Goal: Task Accomplishment & Management: Complete application form

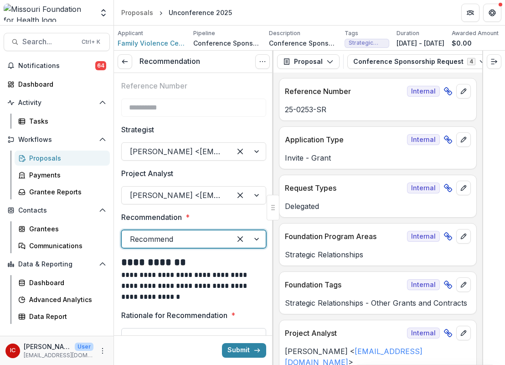
scroll to position [3516, 0]
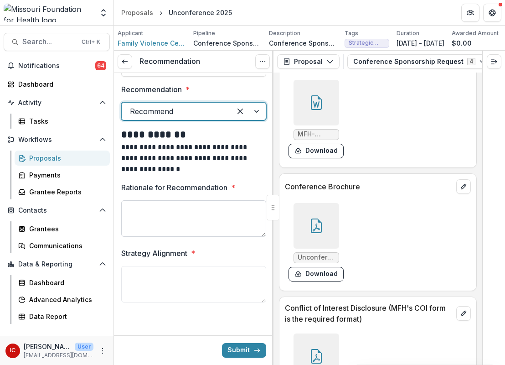
click at [195, 215] on textarea "Rationale for Recommendation *" at bounding box center [193, 218] width 145 height 36
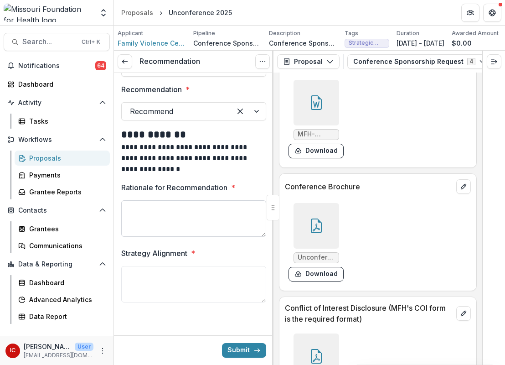
paste textarea "**********"
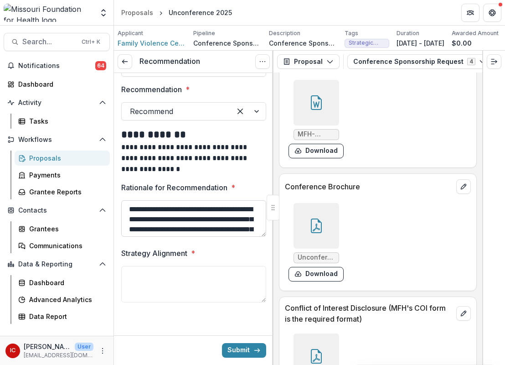
scroll to position [197, 0]
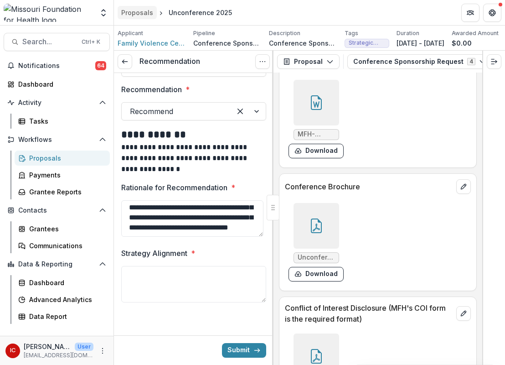
type textarea "**********"
click at [204, 268] on textarea "Strategy Alignment *" at bounding box center [193, 284] width 145 height 36
paste textarea "**********"
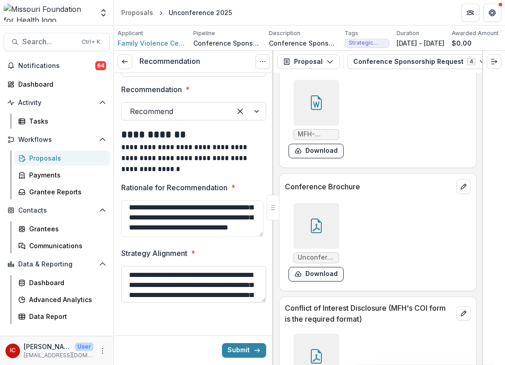
scroll to position [157, 0]
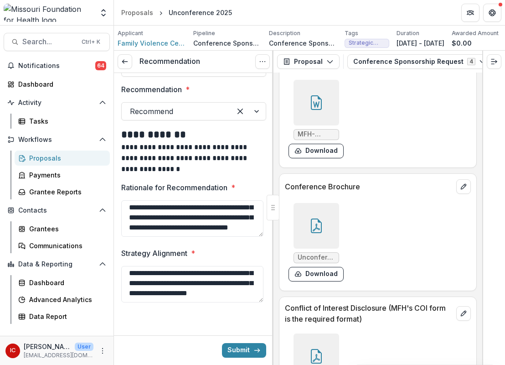
type textarea "**********"
click at [217, 92] on label "Recommendation *" at bounding box center [190, 89] width 139 height 11
click at [132, 106] on input "Recommendation *" at bounding box center [131, 111] width 2 height 11
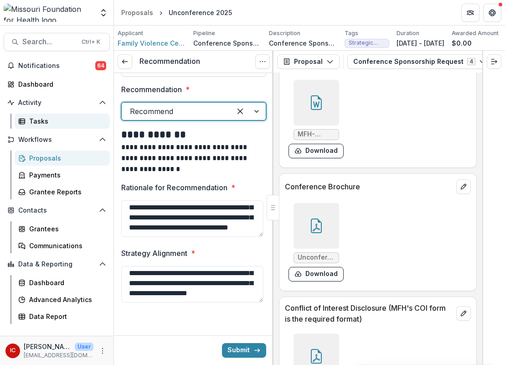
click at [51, 118] on div "Tasks" at bounding box center [65, 121] width 73 height 10
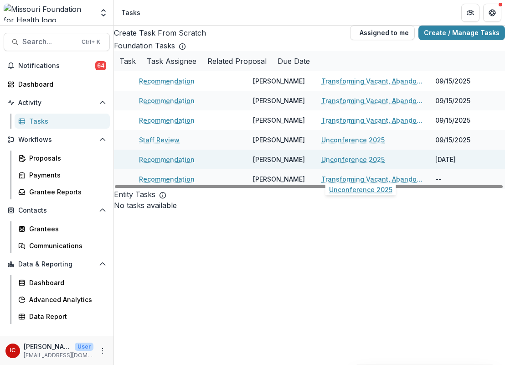
click at [363, 164] on link "Unconference 2025" at bounding box center [352, 160] width 63 height 10
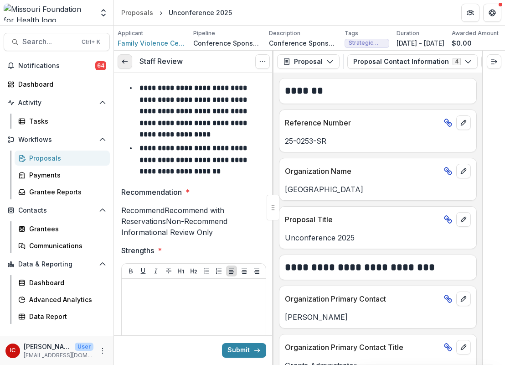
click at [125, 63] on icon at bounding box center [124, 61] width 7 height 7
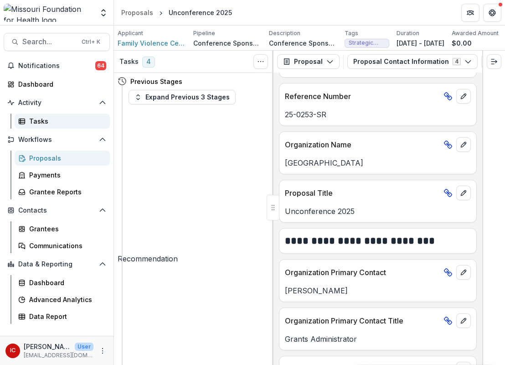
click at [84, 115] on link "Tasks" at bounding box center [62, 120] width 95 height 15
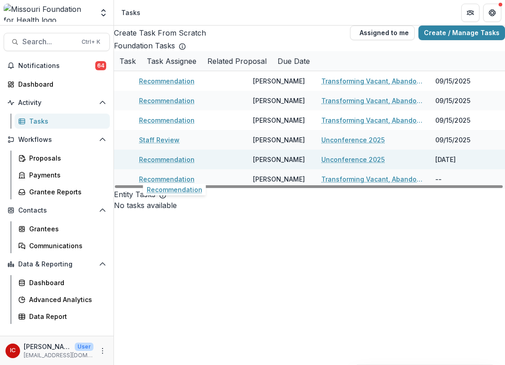
click at [184, 164] on link "Recommendation" at bounding box center [167, 160] width 56 height 10
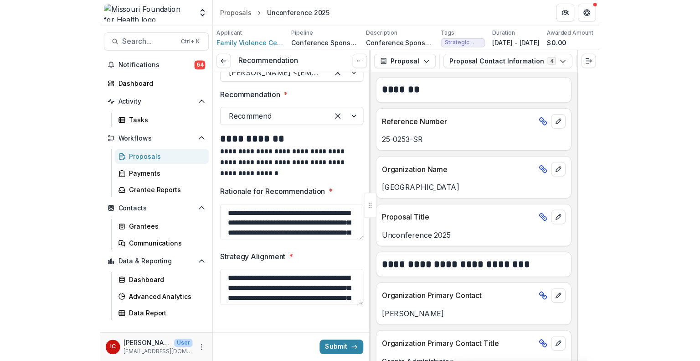
scroll to position [131, 0]
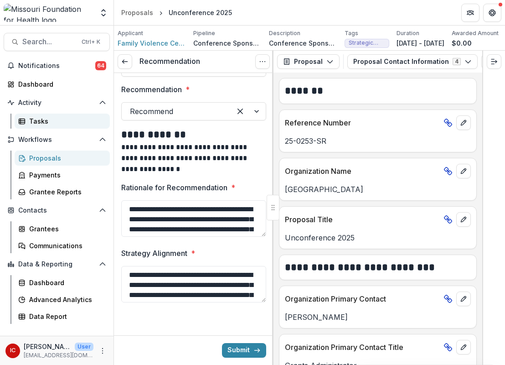
click at [64, 114] on link "Tasks" at bounding box center [62, 120] width 95 height 15
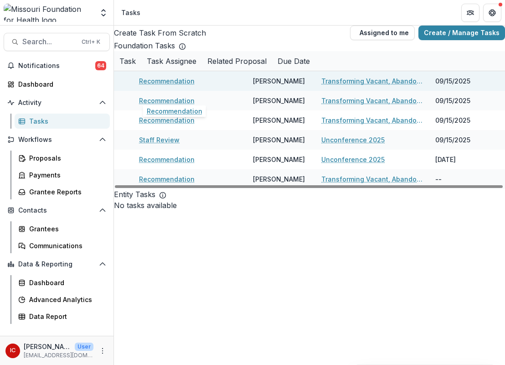
click at [183, 86] on link "Recommendation" at bounding box center [167, 81] width 56 height 10
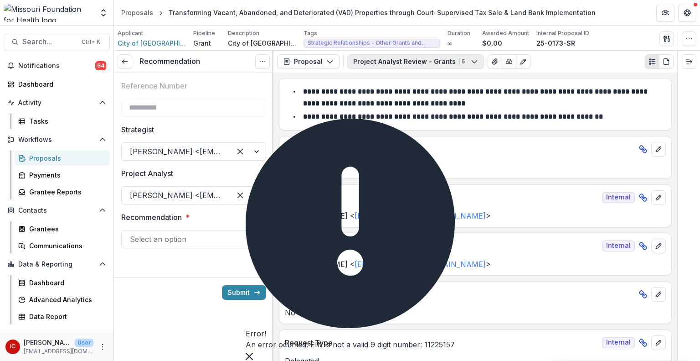
click at [471, 59] on icon "button" at bounding box center [474, 61] width 7 height 7
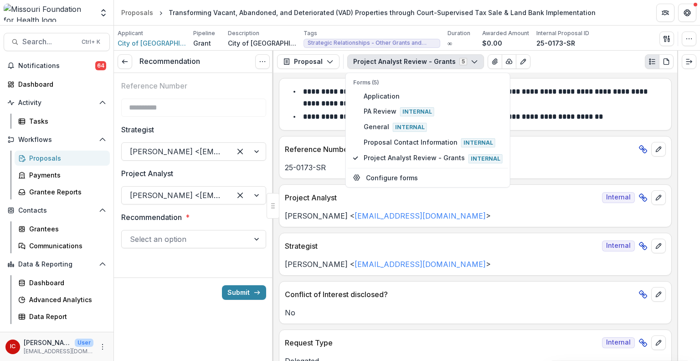
click at [471, 59] on icon "button" at bounding box center [474, 61] width 7 height 7
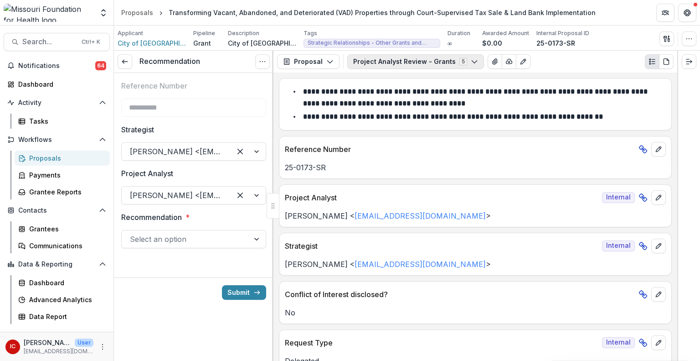
click at [471, 59] on icon "button" at bounding box center [474, 61] width 7 height 7
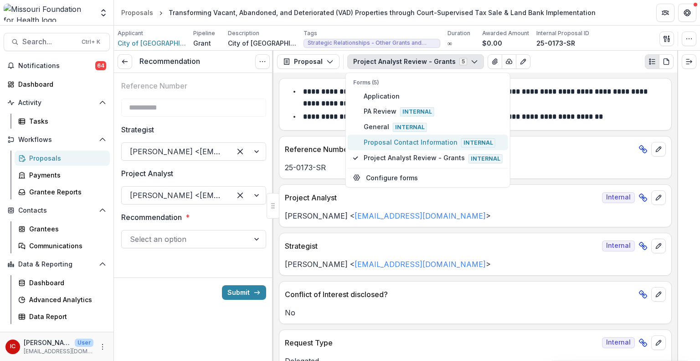
click at [412, 143] on span "Proposal Contact Information Internal" at bounding box center [433, 142] width 139 height 10
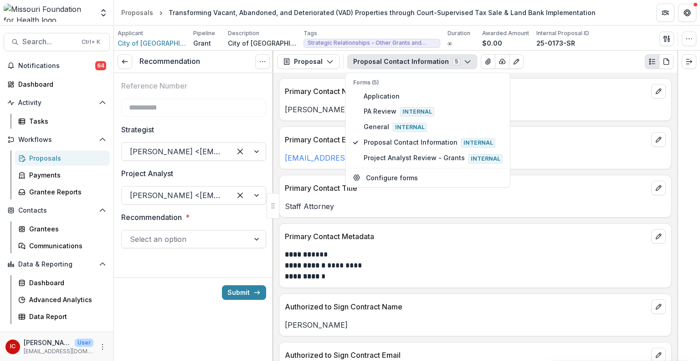
click at [467, 218] on div "**********" at bounding box center [475, 216] width 404 height 288
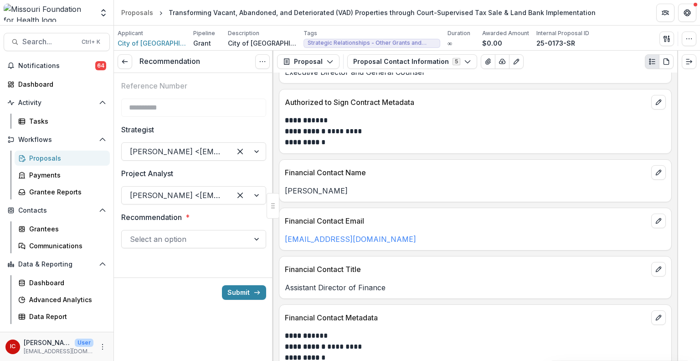
scroll to position [361, 0]
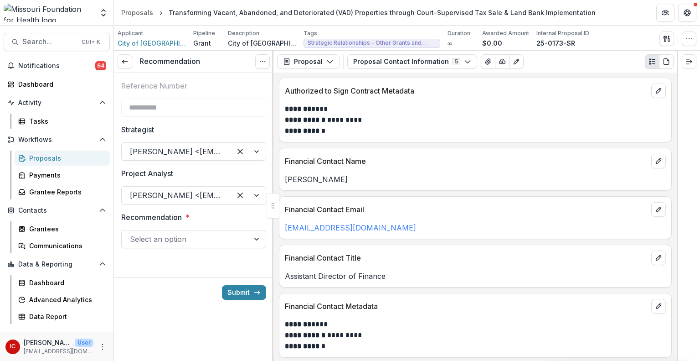
click at [177, 242] on div at bounding box center [185, 238] width 111 height 13
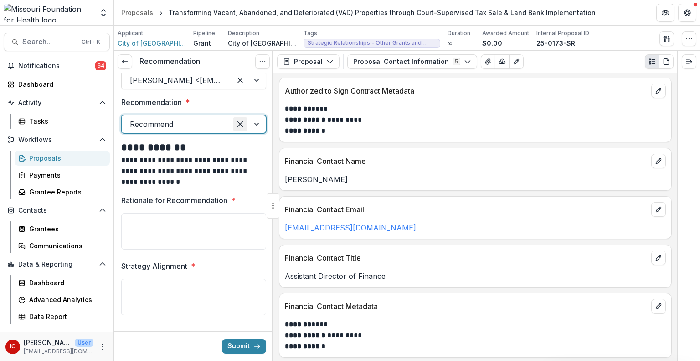
scroll to position [131, 0]
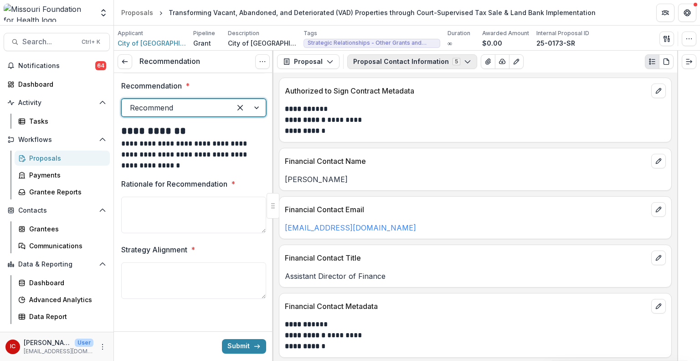
click at [464, 62] on icon "button" at bounding box center [467, 61] width 7 height 7
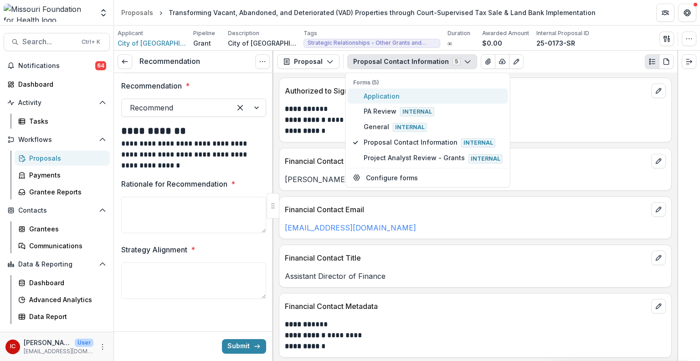
click at [394, 98] on span "Application" at bounding box center [433, 96] width 139 height 10
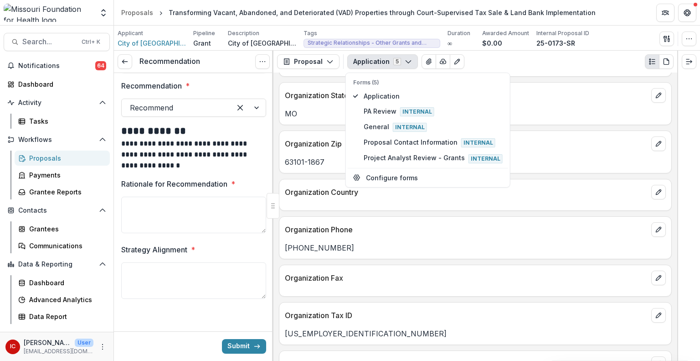
click at [405, 63] on icon "button" at bounding box center [408, 61] width 7 height 7
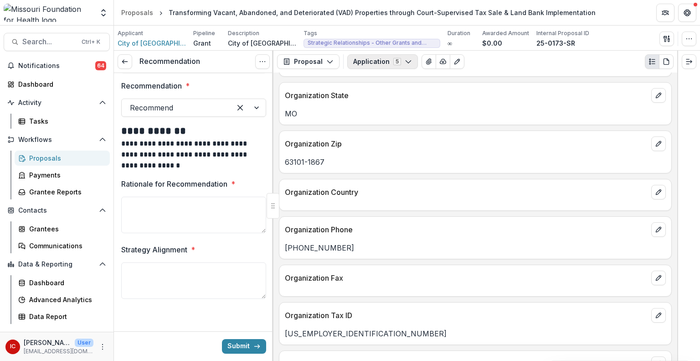
click at [405, 63] on icon "button" at bounding box center [408, 61] width 7 height 7
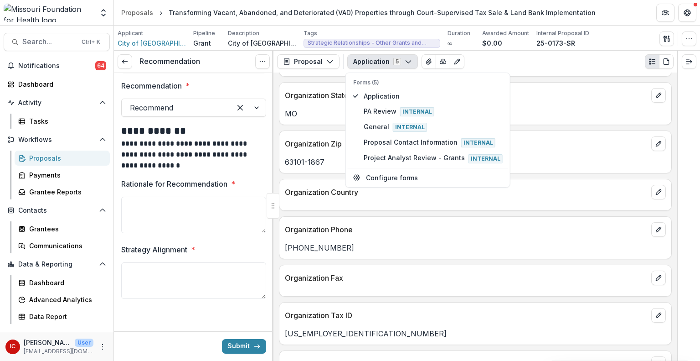
click at [405, 63] on icon "button" at bounding box center [408, 61] width 7 height 7
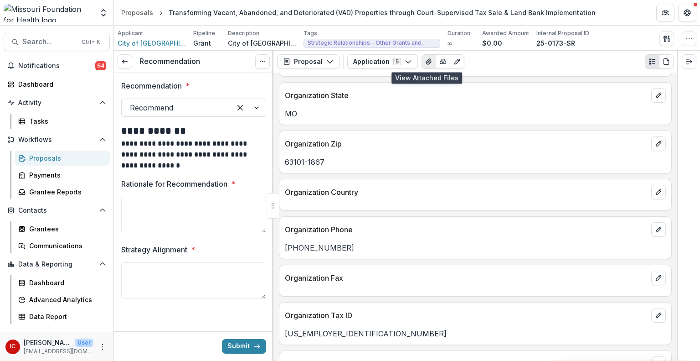
click at [423, 67] on button "View Attached Files" at bounding box center [429, 61] width 15 height 15
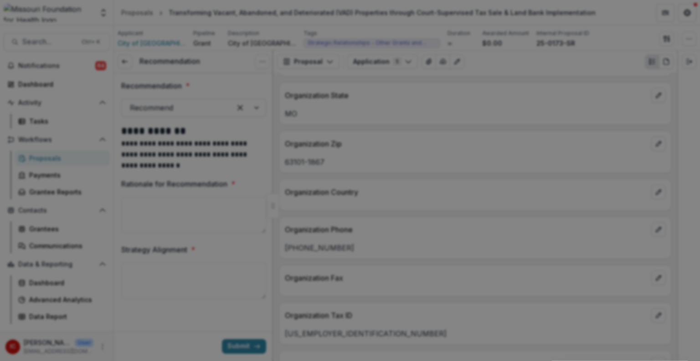
click at [505, 18] on button "Close" at bounding box center [687, 11] width 15 height 15
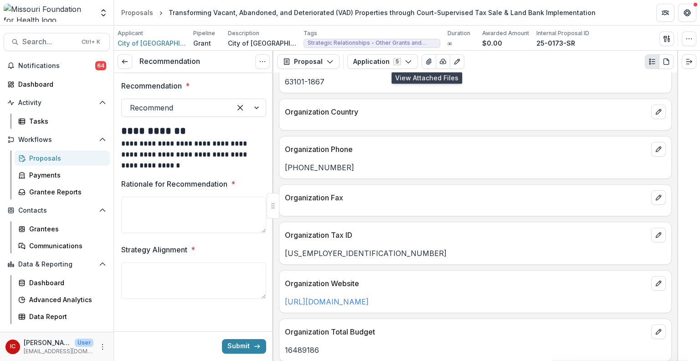
scroll to position [443, 0]
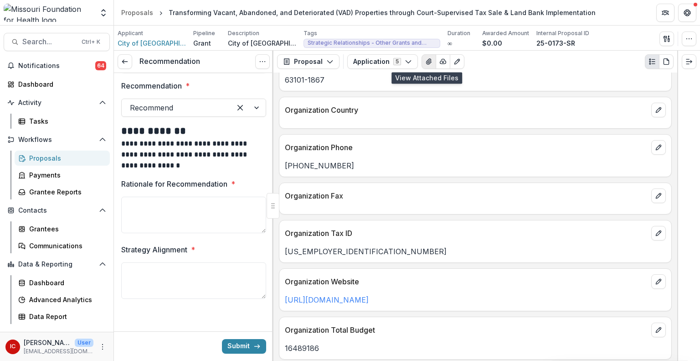
click at [426, 62] on icon "View Attached Files" at bounding box center [428, 61] width 5 height 5
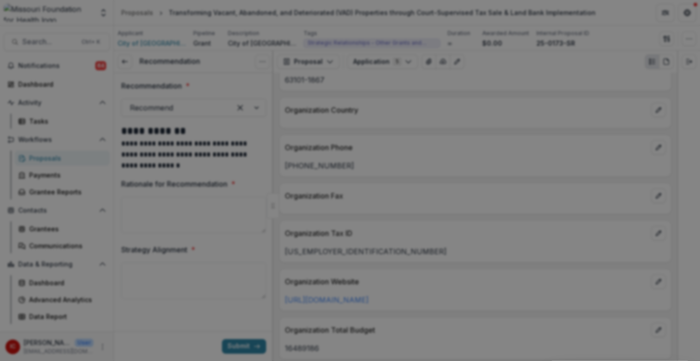
scroll to position [127, 0]
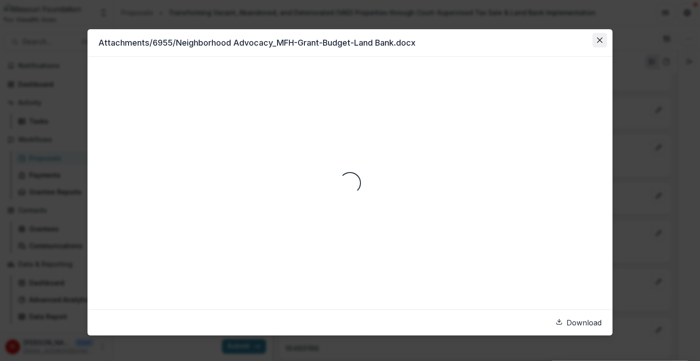
click at [505, 43] on button "Close" at bounding box center [600, 40] width 15 height 15
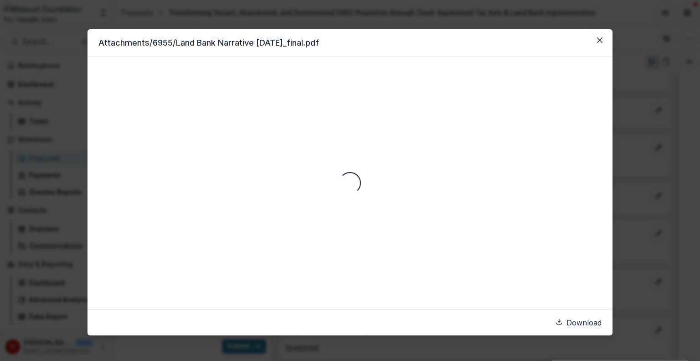
click at [505, 322] on link "Download" at bounding box center [579, 322] width 46 height 11
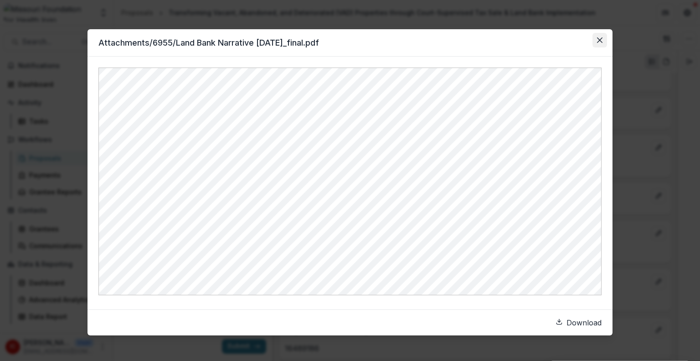
click at [505, 44] on button "Close" at bounding box center [600, 40] width 15 height 15
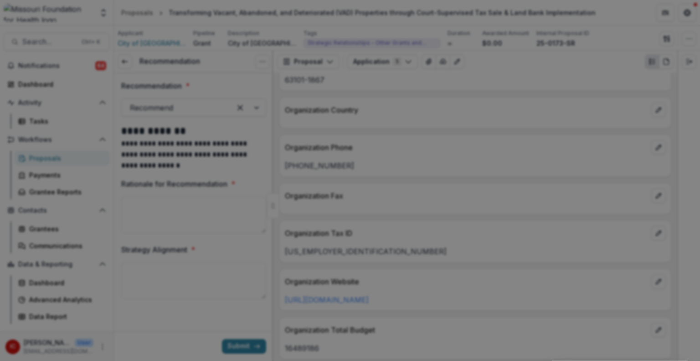
scroll to position [205, 0]
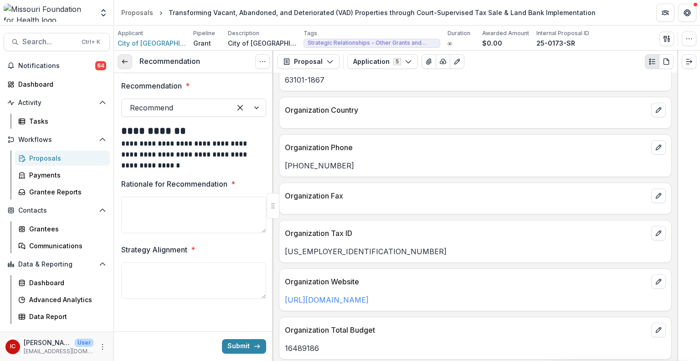
click at [129, 57] on link at bounding box center [125, 61] width 15 height 15
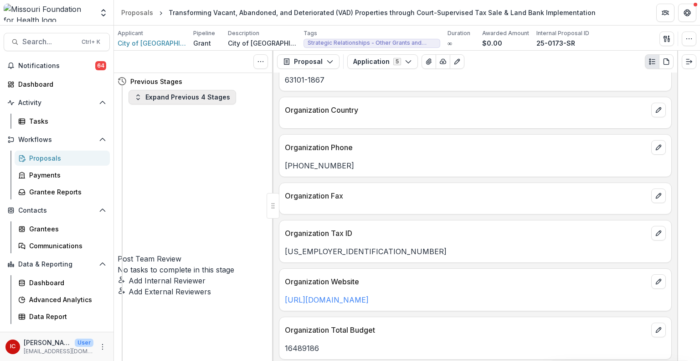
click at [135, 98] on icon "button" at bounding box center [137, 96] width 7 height 7
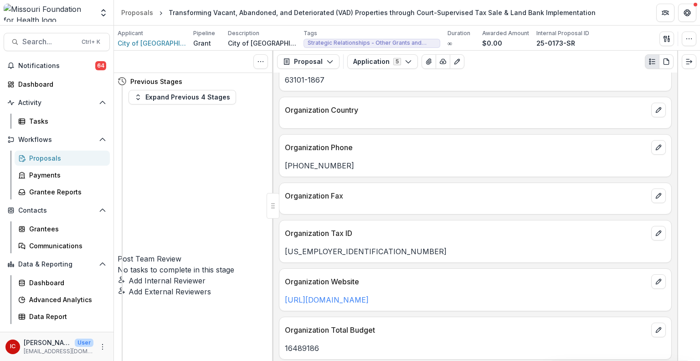
click at [123, 80] on icon at bounding box center [122, 81] width 9 height 9
click at [144, 97] on button "Expand Previous 4 Stages" at bounding box center [183, 97] width 108 height 15
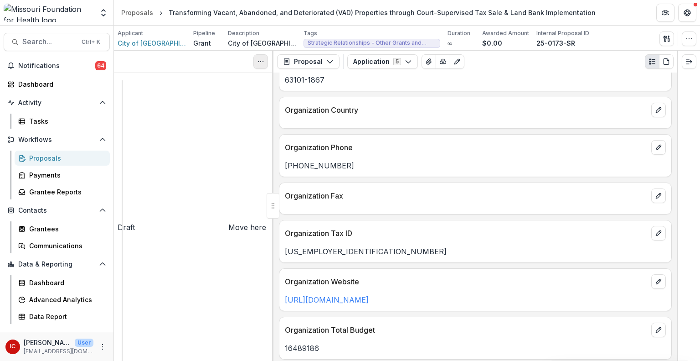
click at [259, 62] on icon "Toggle View Cancelled Tasks" at bounding box center [260, 61] width 7 height 7
click at [62, 62] on span "Notifications" at bounding box center [56, 66] width 77 height 8
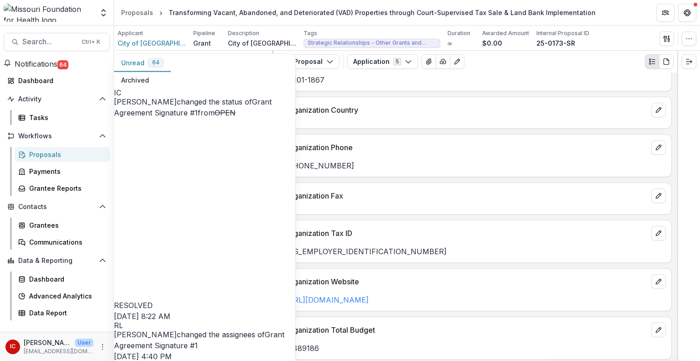
scroll to position [740, 0]
click at [505, 41] on div "Applicant City of Springfield Pipeline Grant Description City of [GEOGRAPHIC_DA…" at bounding box center [407, 38] width 579 height 19
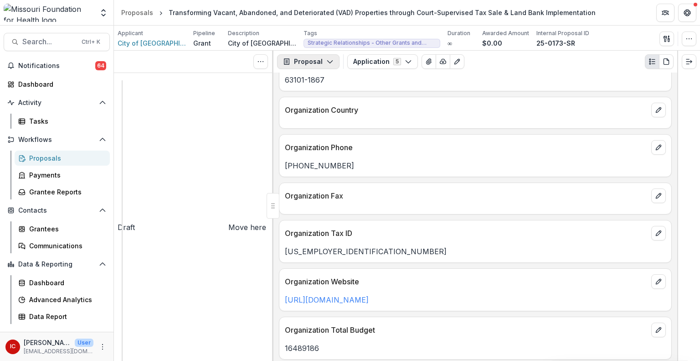
click at [327, 61] on polyline "button" at bounding box center [329, 62] width 5 height 3
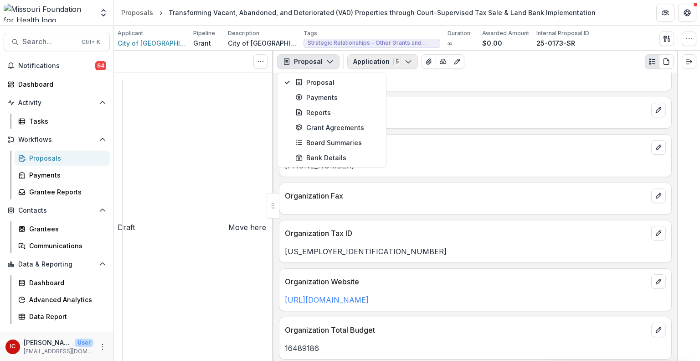
click at [406, 62] on polyline "button" at bounding box center [408, 62] width 5 height 3
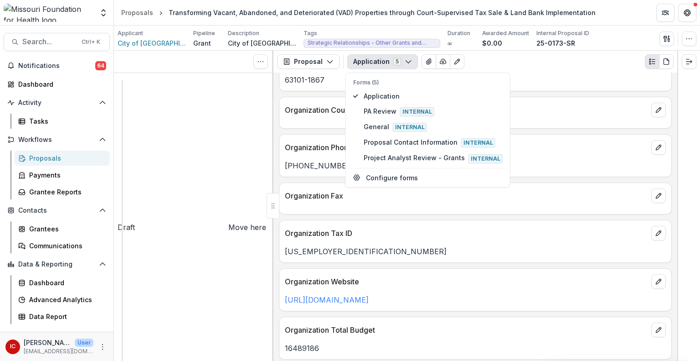
click at [407, 62] on icon "button" at bounding box center [408, 61] width 7 height 7
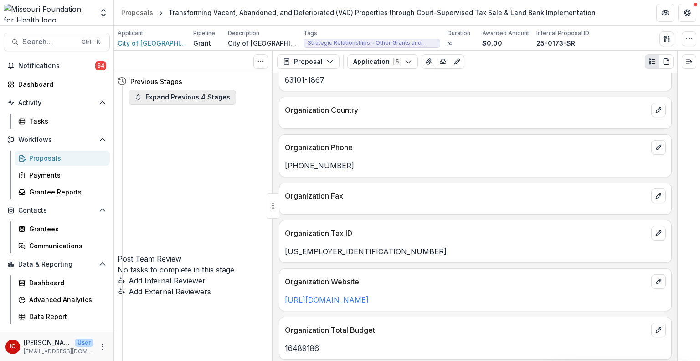
click at [175, 94] on button "Expand Previous 4 Stages" at bounding box center [183, 97] width 108 height 15
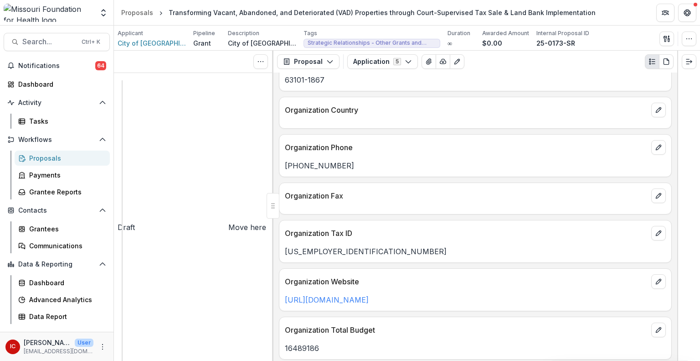
click at [326, 65] on icon "button" at bounding box center [329, 61] width 7 height 7
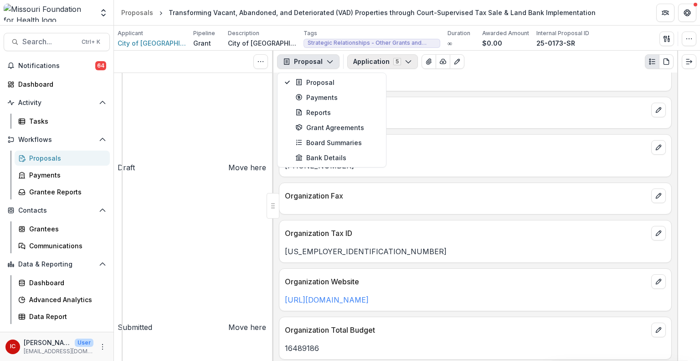
click at [407, 61] on polyline "button" at bounding box center [408, 62] width 5 height 3
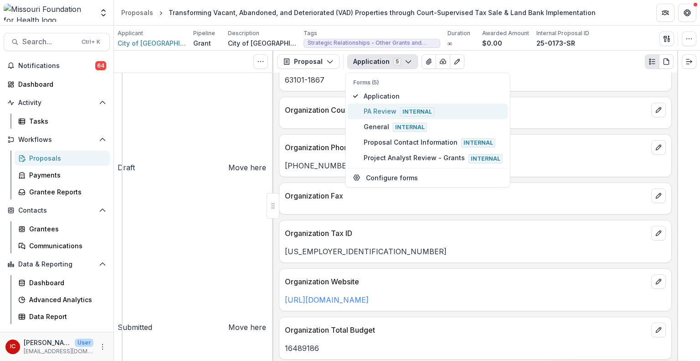
click at [381, 112] on span "PA Review Internal" at bounding box center [433, 111] width 139 height 10
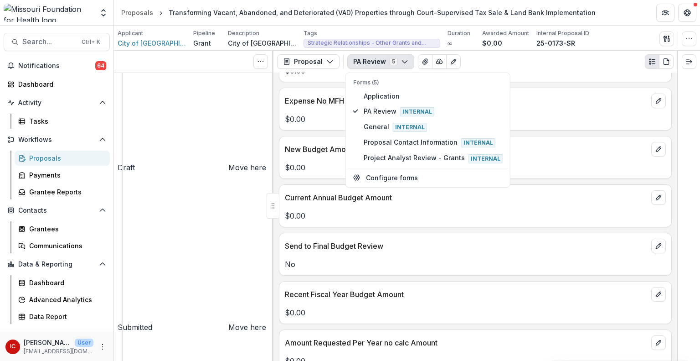
click at [505, 136] on div "New Budget Amount" at bounding box center [475, 146] width 392 height 20
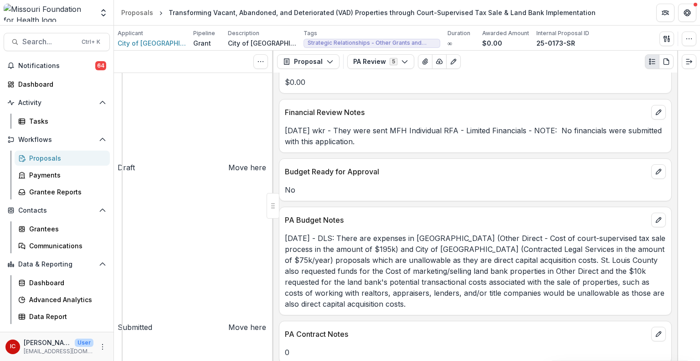
scroll to position [0, 0]
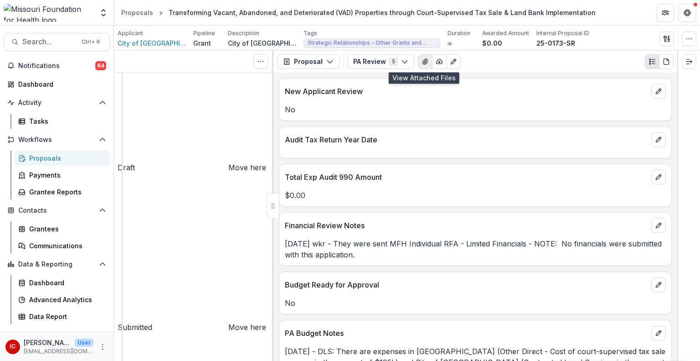
click at [423, 63] on icon "View Attached Files" at bounding box center [425, 61] width 7 height 7
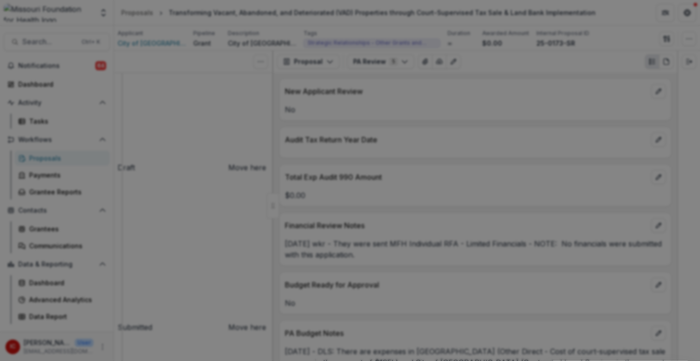
click at [505, 14] on icon "Close" at bounding box center [687, 10] width 5 height 5
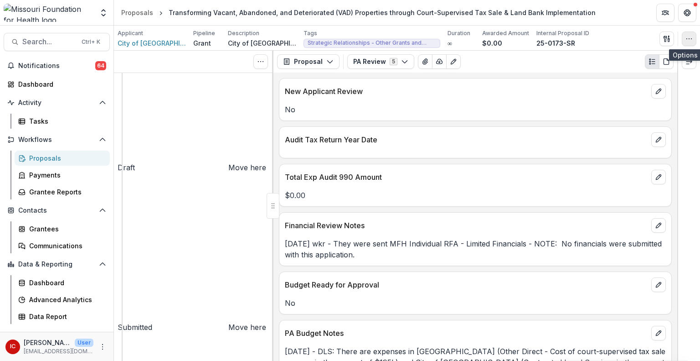
click at [505, 41] on icon "button" at bounding box center [689, 38] width 7 height 7
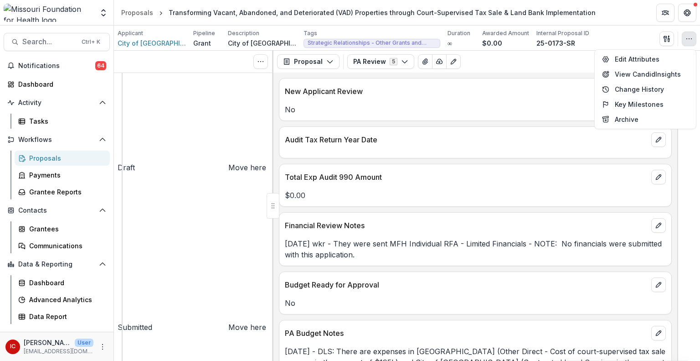
click at [505, 41] on icon "button" at bounding box center [689, 38] width 7 height 7
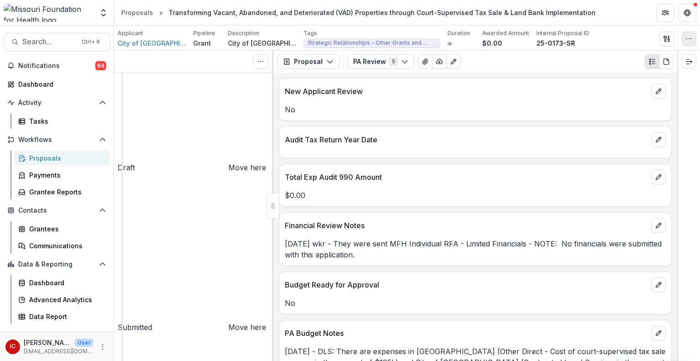
click at [505, 41] on icon "button" at bounding box center [689, 38] width 7 height 7
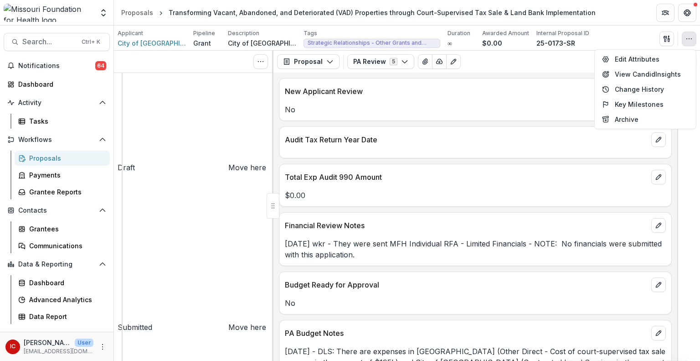
click at [505, 41] on icon "button" at bounding box center [689, 38] width 7 height 7
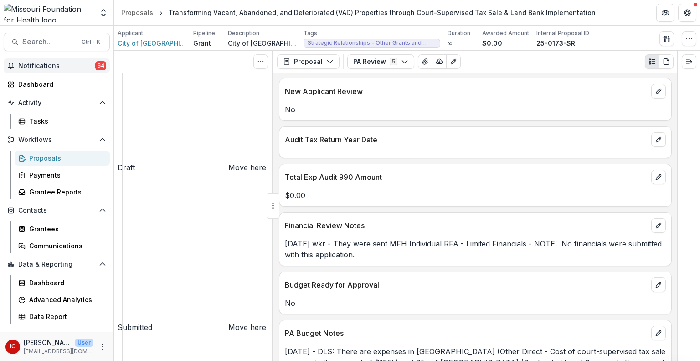
click at [78, 62] on span "Notifications" at bounding box center [56, 66] width 77 height 8
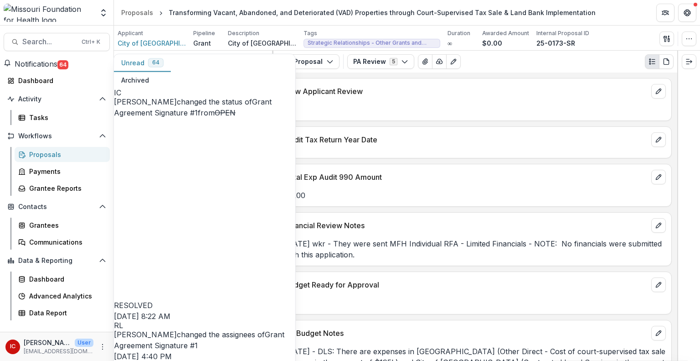
scroll to position [740, 0]
click at [505, 41] on div "Applicant City of Springfield Pipeline Grant Description City of [GEOGRAPHIC_DA…" at bounding box center [407, 38] width 579 height 19
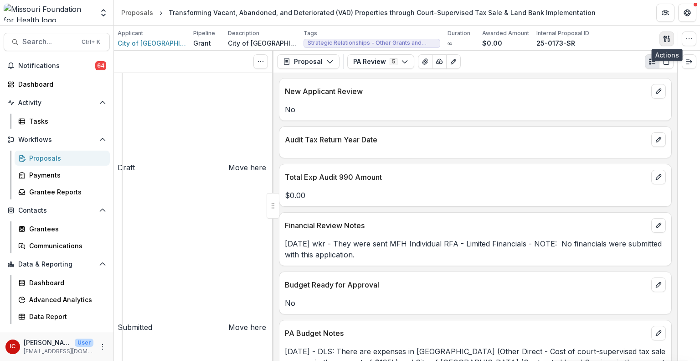
click at [505, 32] on button "button" at bounding box center [667, 38] width 15 height 15
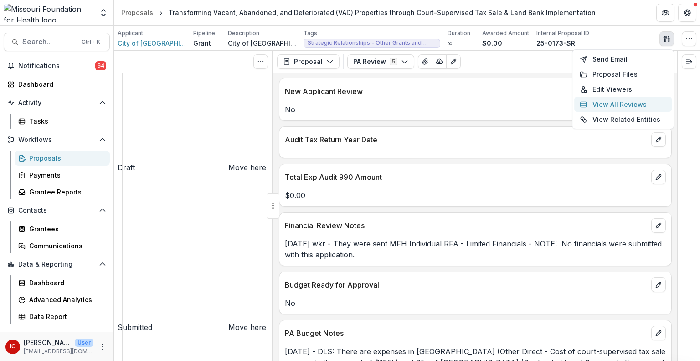
click at [505, 107] on button "View All Reviews" at bounding box center [623, 104] width 98 height 15
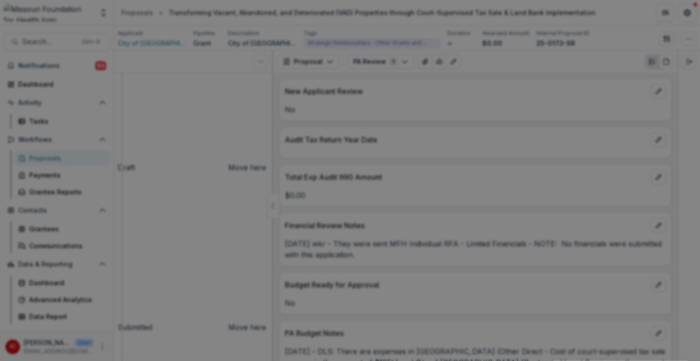
click at [505, 14] on icon "Close" at bounding box center [687, 10] width 5 height 5
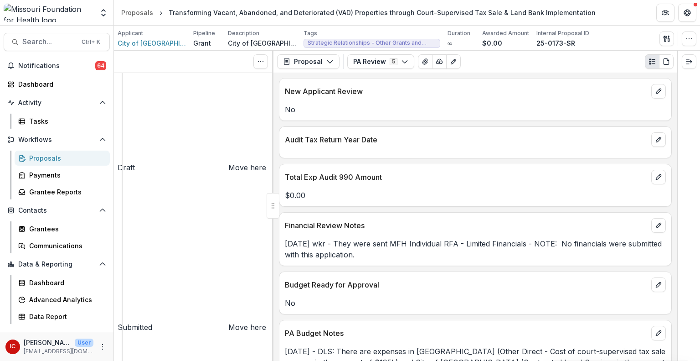
click at [505, 65] on icon "Plaintext view" at bounding box center [652, 61] width 7 height 7
click at [505, 63] on icon "PDF view" at bounding box center [666, 61] width 7 height 7
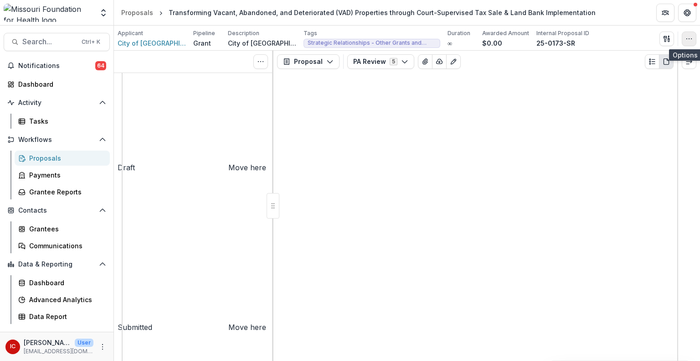
click at [505, 36] on button "button" at bounding box center [689, 38] width 15 height 15
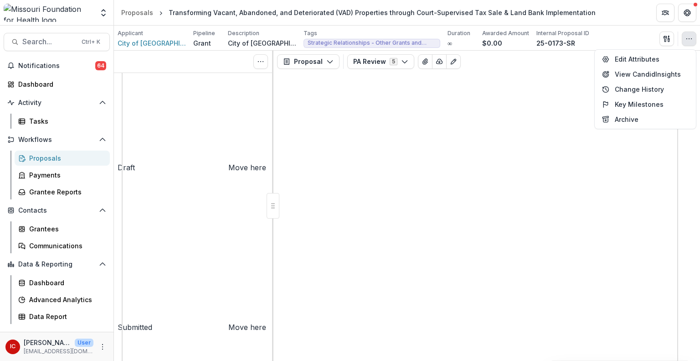
click at [505, 54] on div "PA Review 5 Forms (5) Application PA Review Internal General Internal Proposal …" at bounding box center [510, 61] width 326 height 15
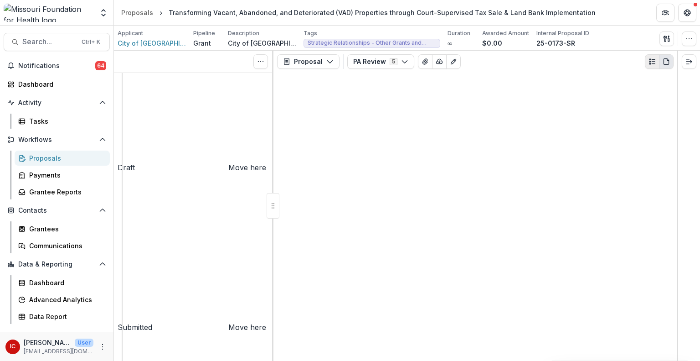
click at [505, 55] on button "Plaintext view" at bounding box center [652, 61] width 15 height 15
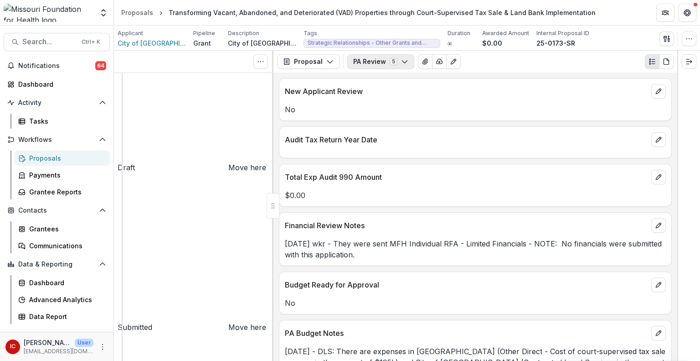
click at [404, 60] on icon "button" at bounding box center [404, 61] width 7 height 7
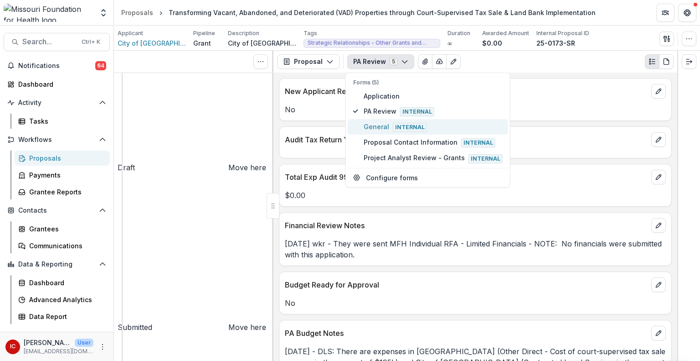
click at [388, 124] on span "General Internal" at bounding box center [433, 127] width 139 height 10
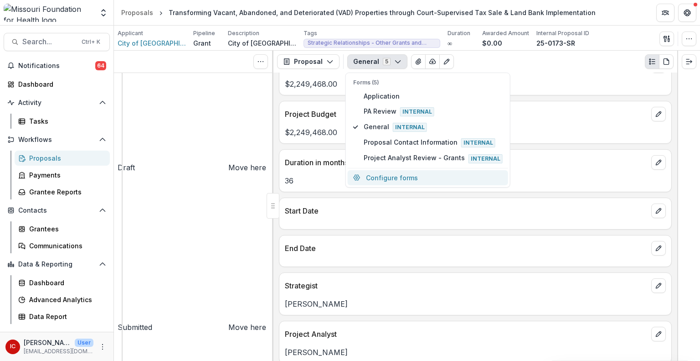
scroll to position [424, 0]
click at [398, 220] on div at bounding box center [475, 219] width 392 height 5
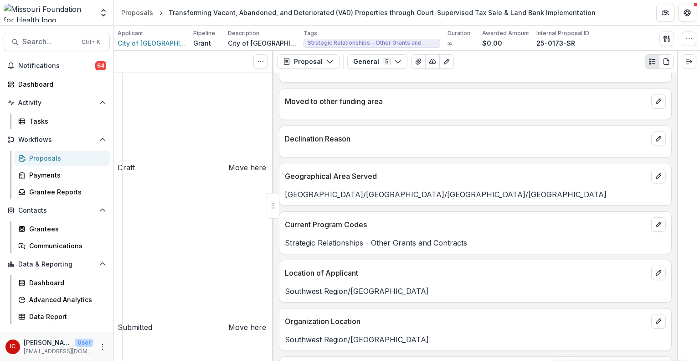
scroll to position [2062, 0]
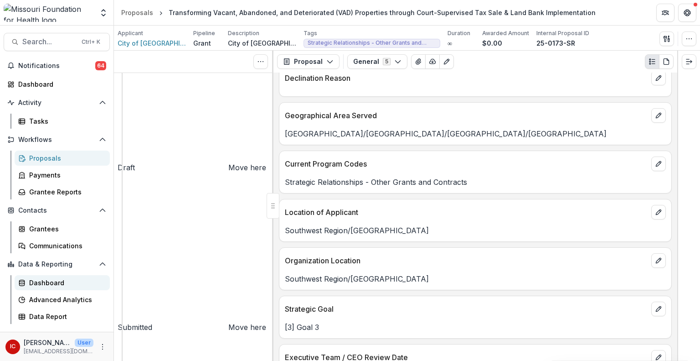
click at [59, 281] on div "Dashboard" at bounding box center [65, 283] width 73 height 10
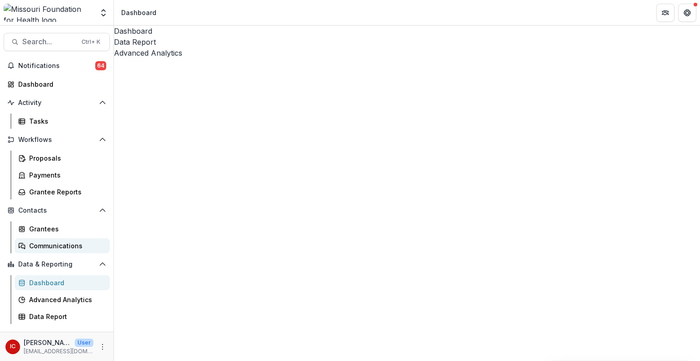
click at [65, 242] on div "Communications" at bounding box center [65, 246] width 73 height 10
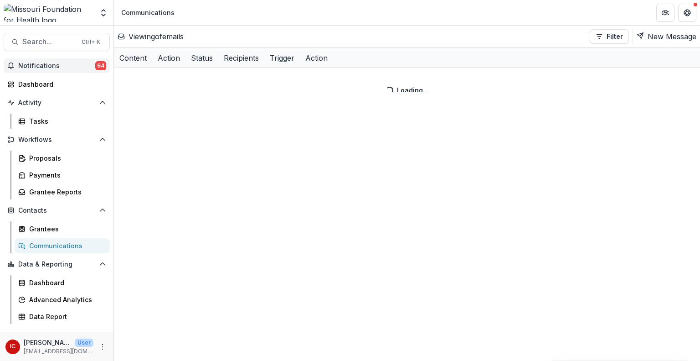
click at [57, 66] on span "Notifications" at bounding box center [56, 66] width 77 height 8
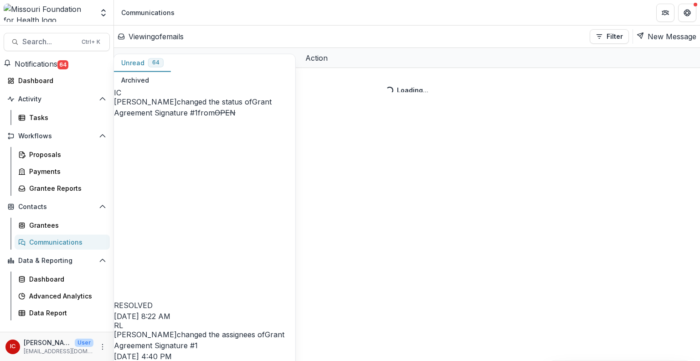
click at [156, 72] on button "Archived" at bounding box center [135, 81] width 42 height 18
click at [138, 60] on button "Unread 64" at bounding box center [142, 63] width 57 height 18
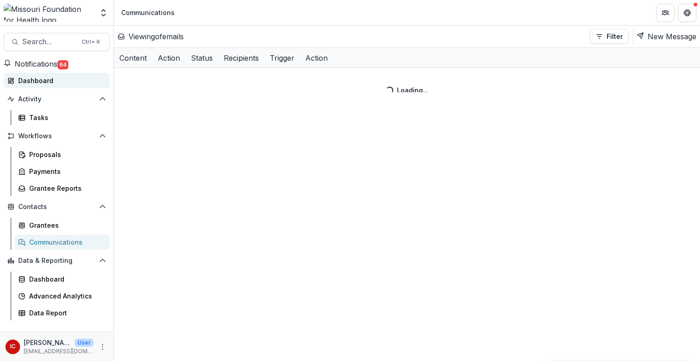
click at [67, 81] on div "Dashboard" at bounding box center [60, 81] width 84 height 10
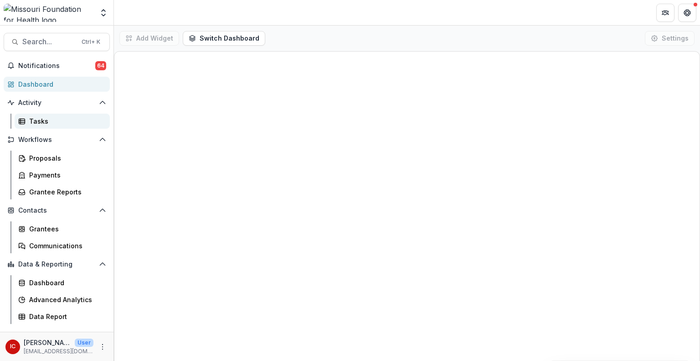
click at [48, 123] on div "Tasks" at bounding box center [65, 121] width 73 height 10
